Goal: Check status

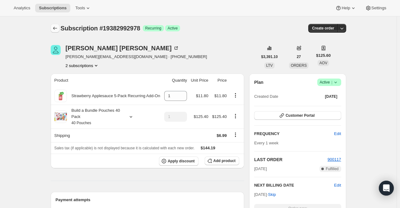
click at [52, 26] on button "Subscriptions" at bounding box center [55, 28] width 9 height 9
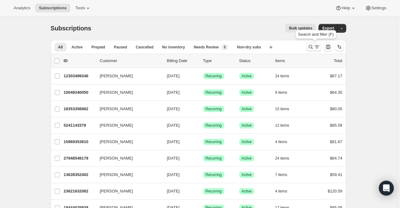
click at [310, 48] on icon "Search and filter results" at bounding box center [310, 47] width 6 height 6
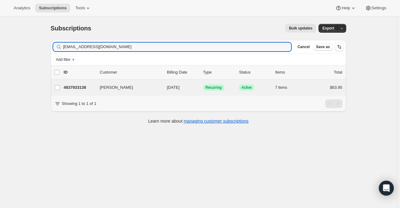
type input "[EMAIL_ADDRESS][DOMAIN_NAME]"
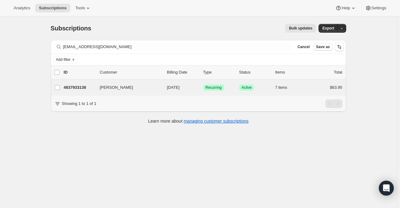
click at [72, 92] on div "[PERSON_NAME] 4837933138 [PERSON_NAME] [DATE] Success Recurring Success Active …" at bounding box center [198, 88] width 295 height 16
click at [75, 90] on div "4837933138 [PERSON_NAME] [DATE] Success Recurring Success Active 7 items $63.95" at bounding box center [203, 87] width 278 height 9
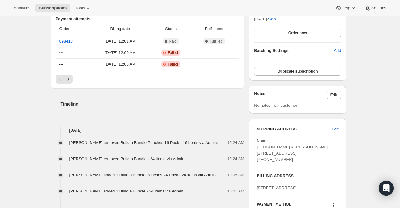
scroll to position [186, 0]
